Goal: Information Seeking & Learning: Learn about a topic

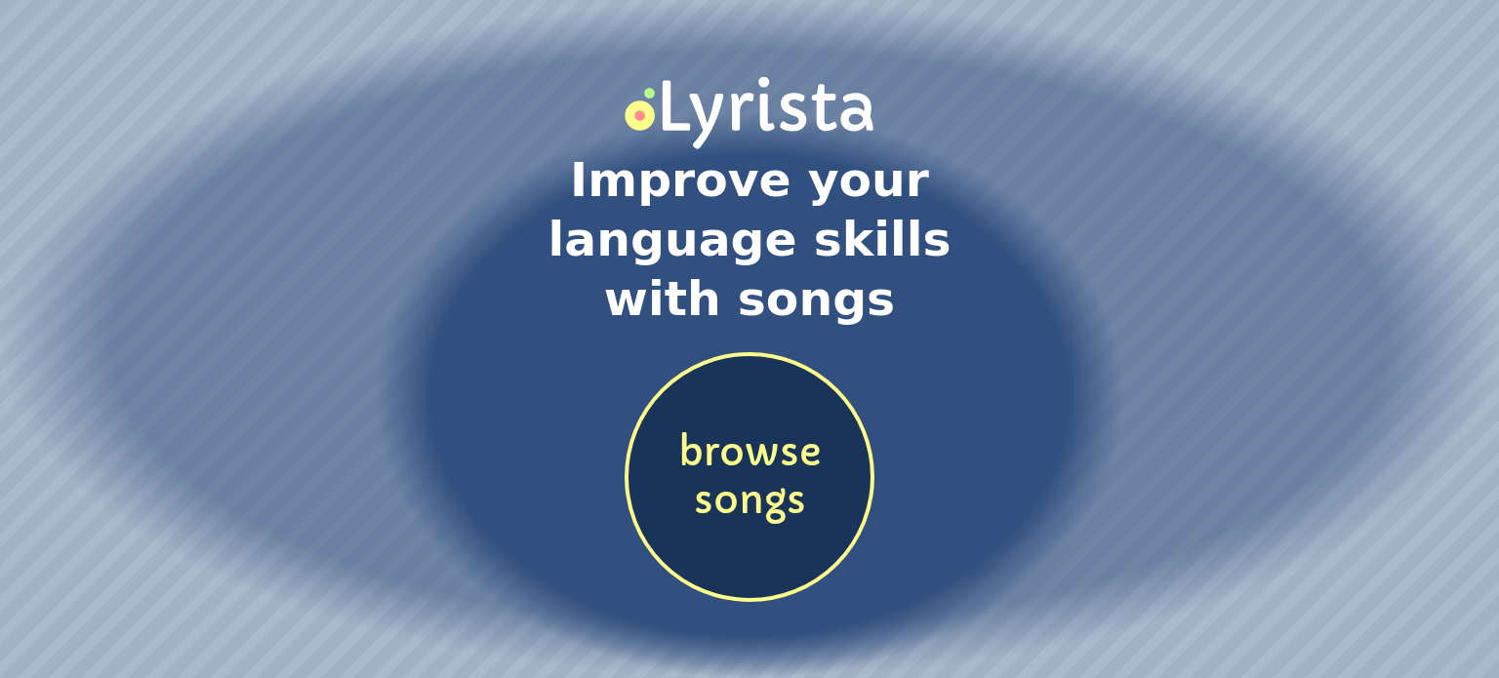
drag, startPoint x: 0, startPoint y: 0, endPoint x: 781, endPoint y: 434, distance: 893.2
click at [781, 434] on span "browse songs" at bounding box center [749, 477] width 242 height 96
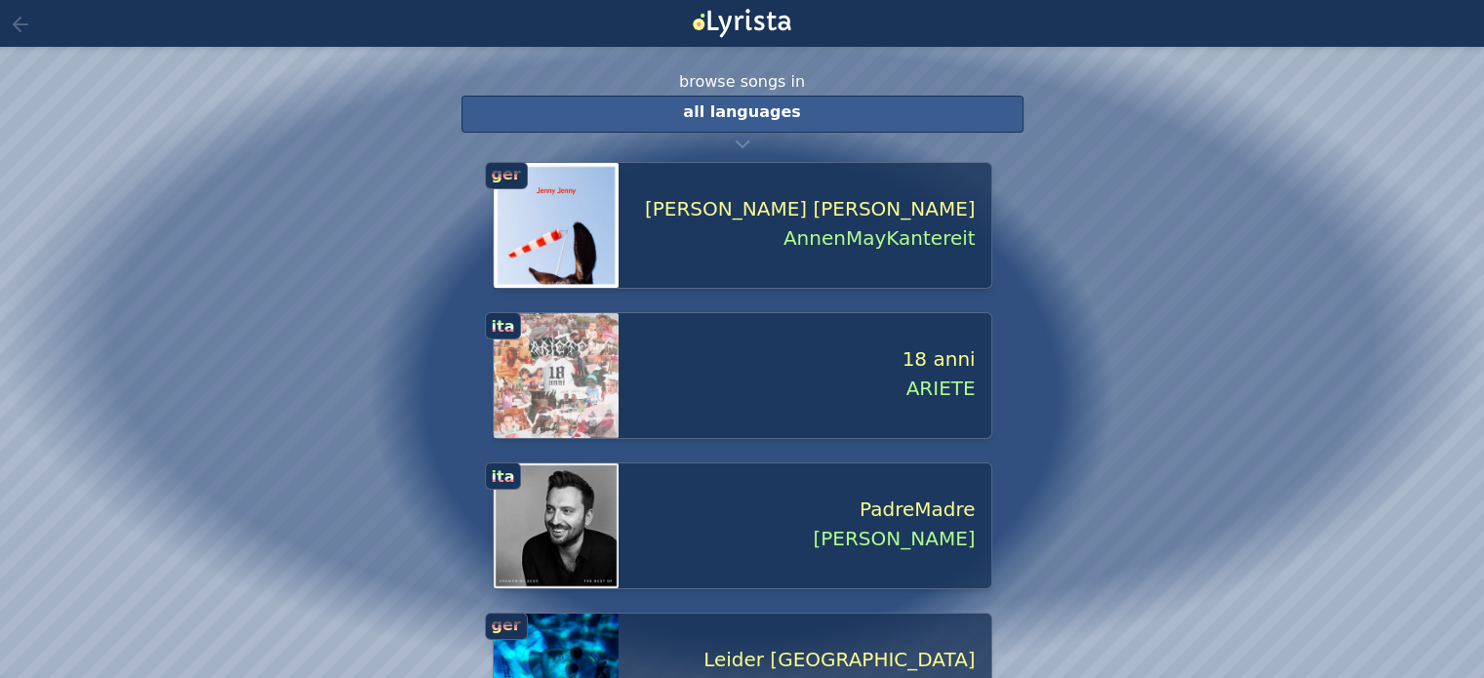
click at [751, 116] on span "all languages" at bounding box center [741, 111] width 117 height 19
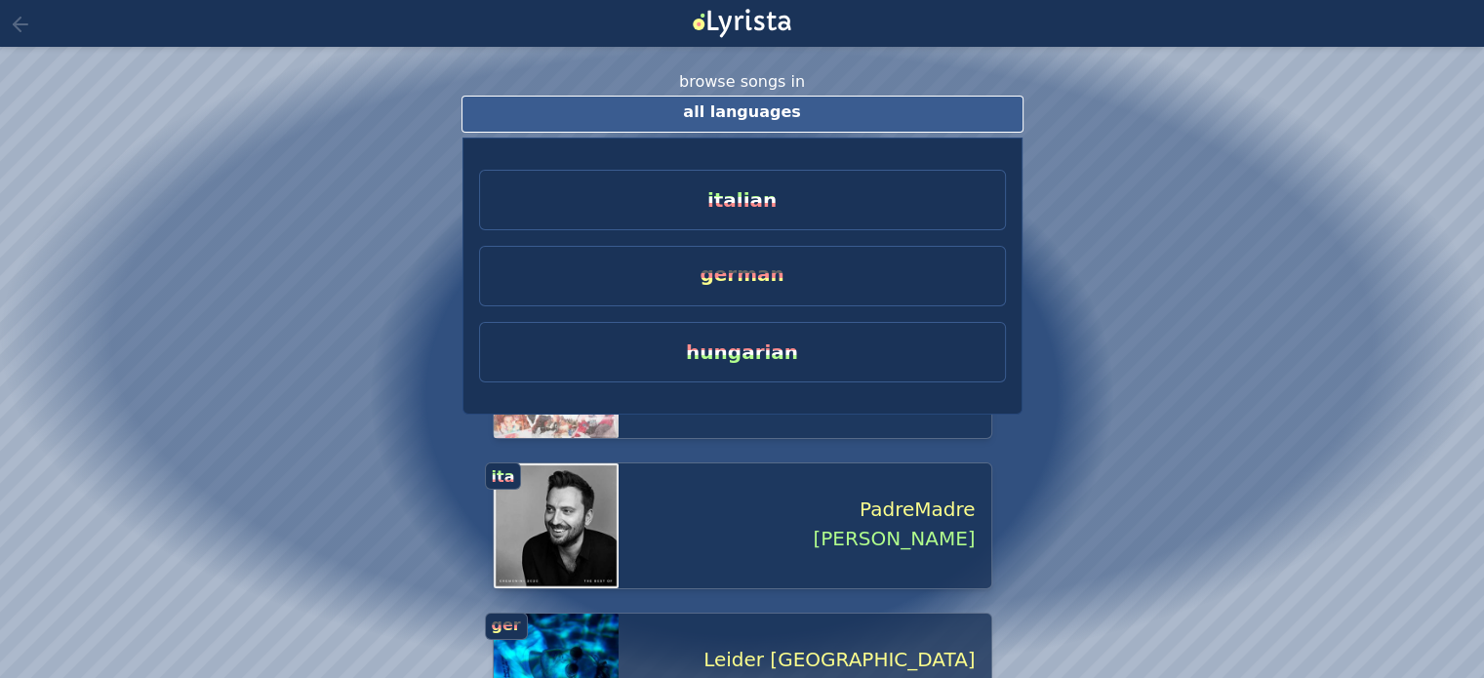
click at [759, 271] on span "german" at bounding box center [742, 273] width 84 height 23
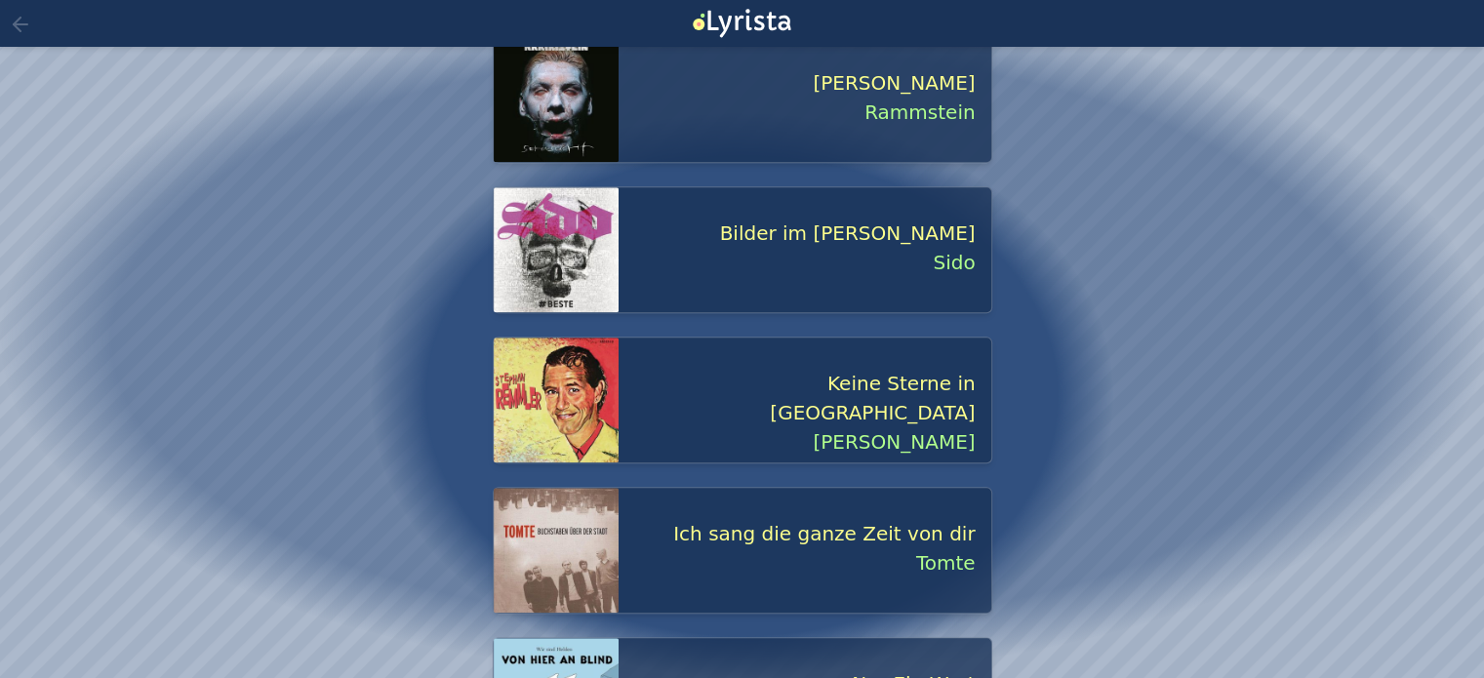
scroll to position [1881, 0]
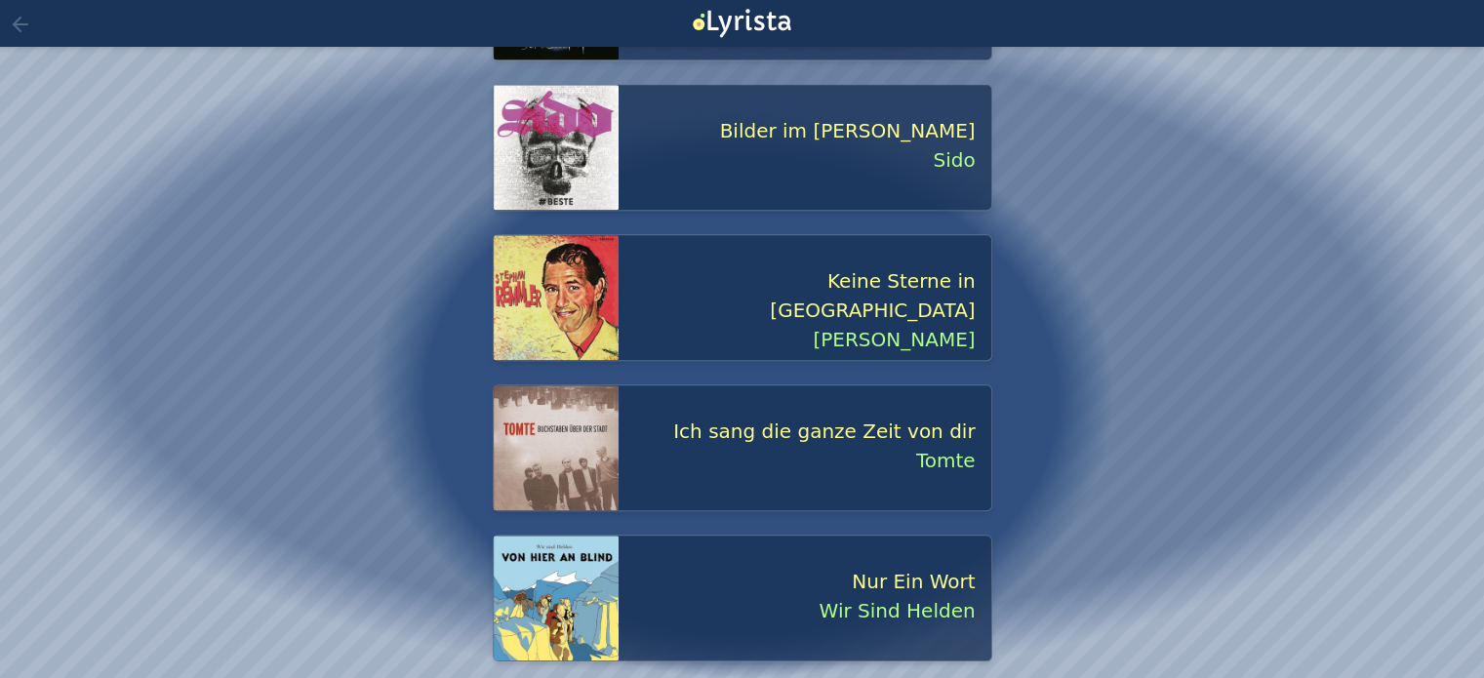
click at [952, 584] on span "Nur Ein Wort" at bounding box center [797, 581] width 357 height 29
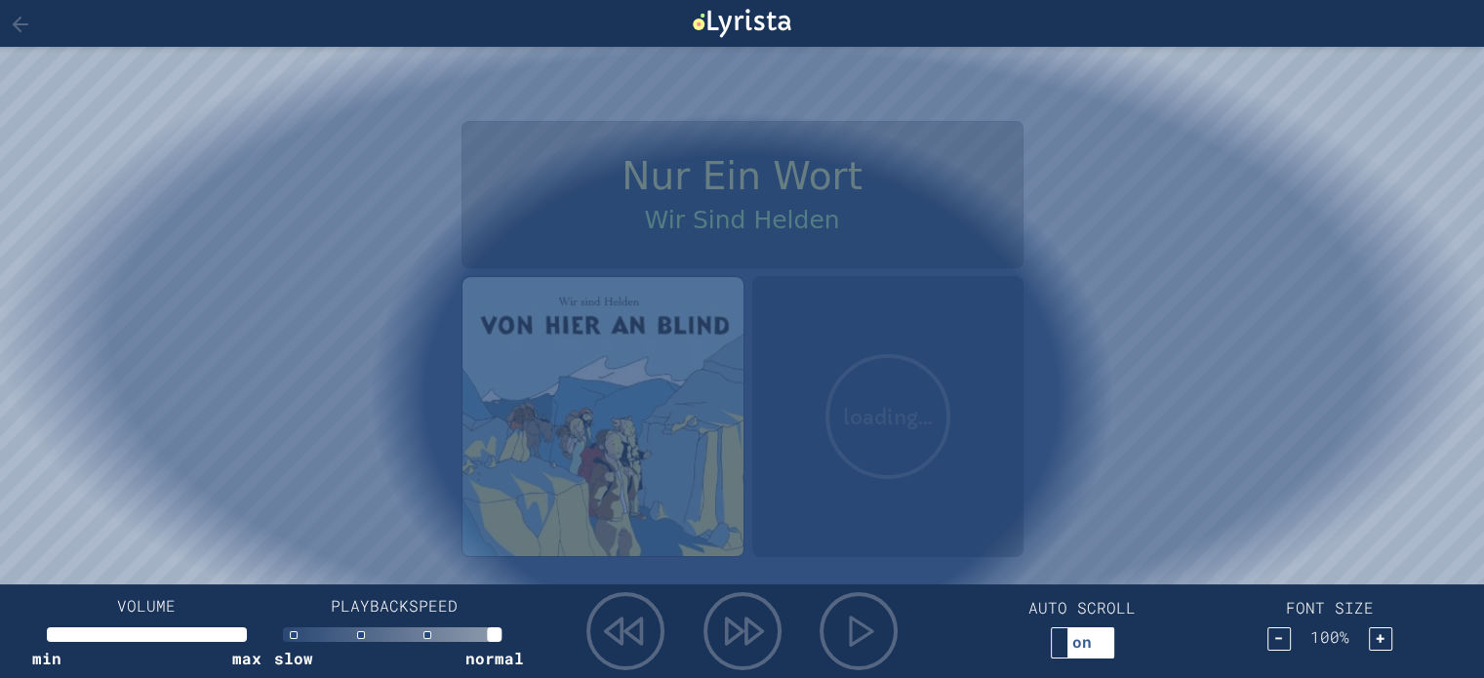
scroll to position [0, 15]
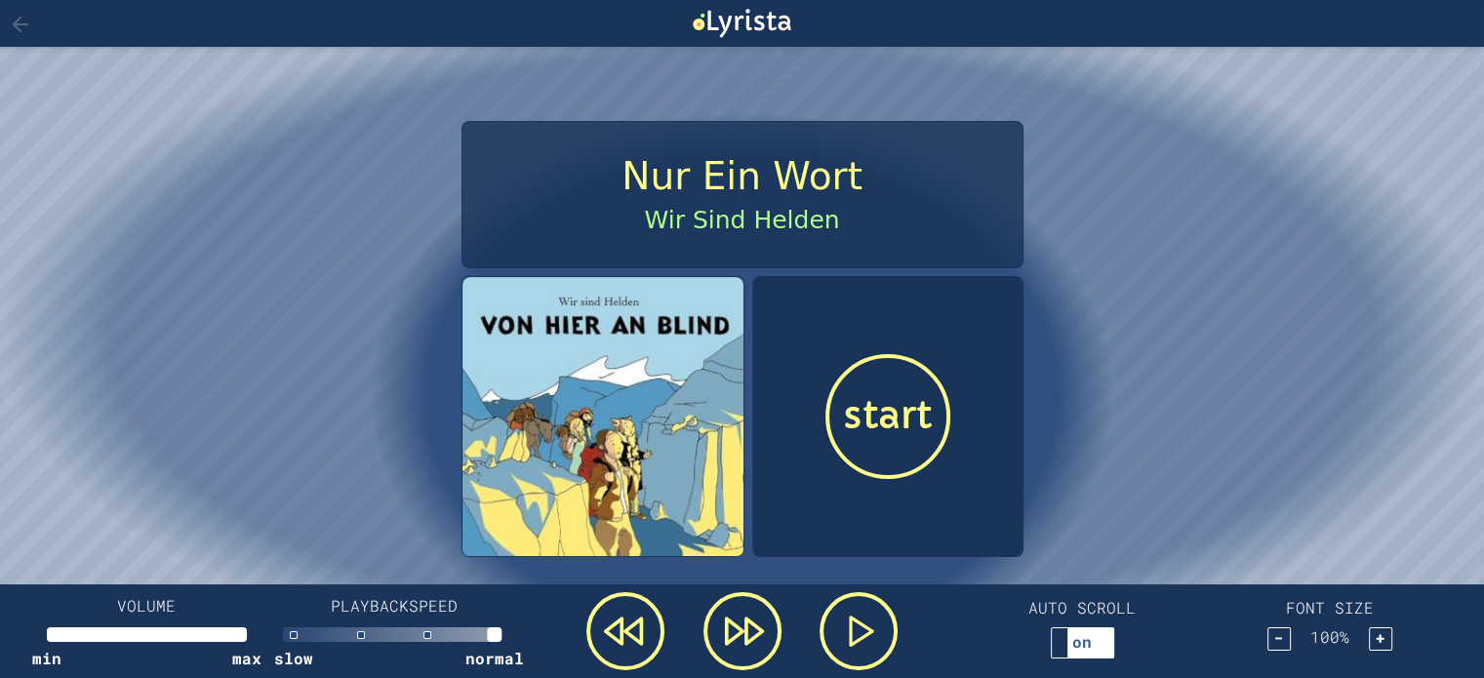
click at [894, 448] on div "start" at bounding box center [887, 416] width 125 height 125
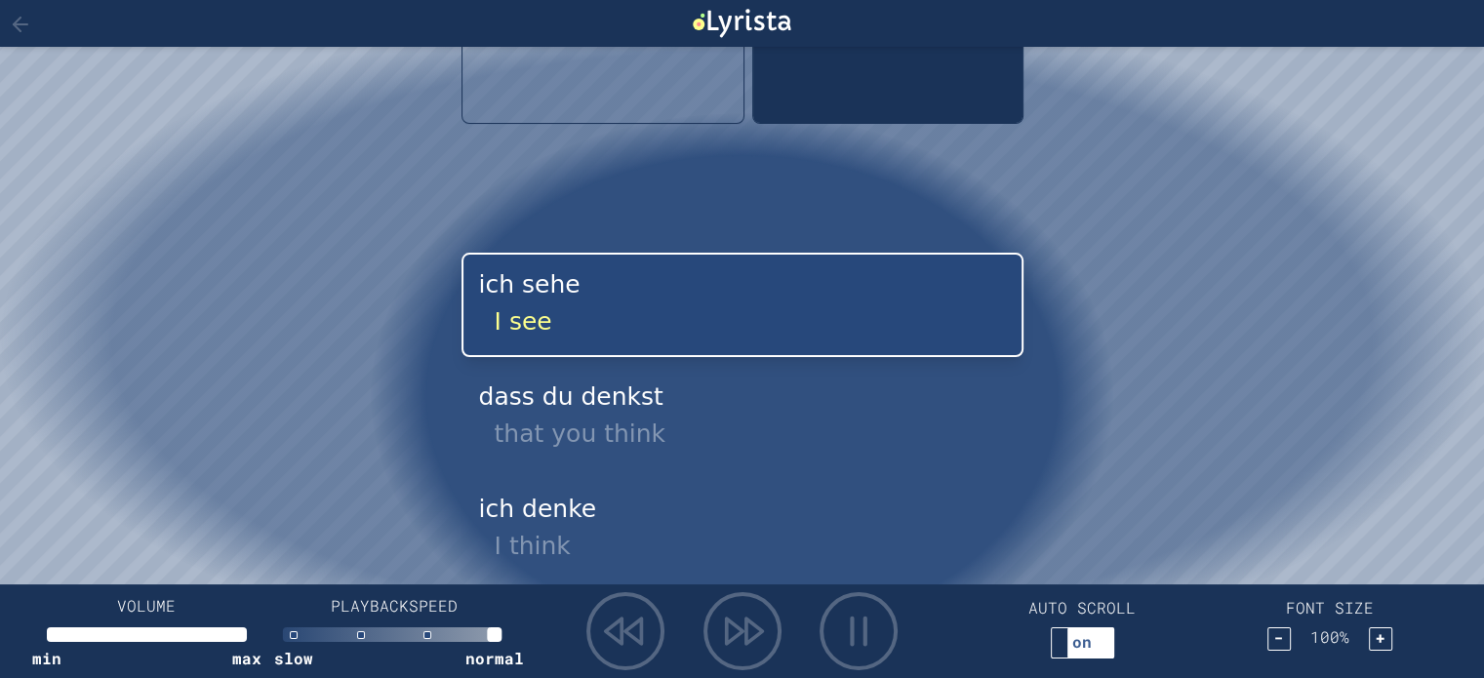
scroll to position [458, 0]
